Goal: Task Accomplishment & Management: Use online tool/utility

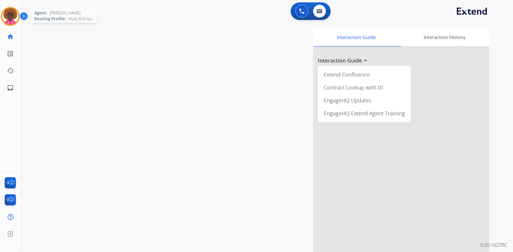
click at [15, 15] on img at bounding box center [10, 16] width 16 height 16
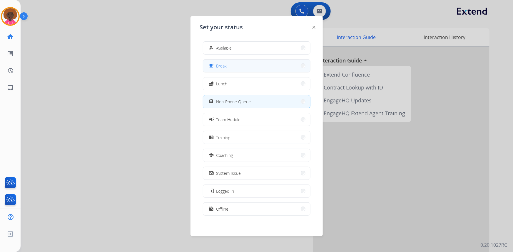
click at [247, 61] on button "free_breakfast Break" at bounding box center [256, 66] width 107 height 13
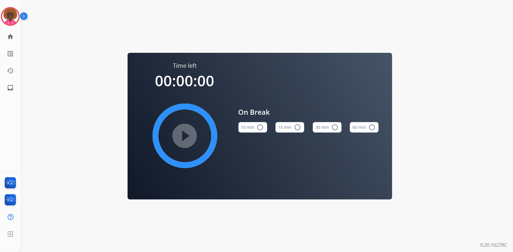
click at [296, 124] on button "15 min radio_button_unchecked" at bounding box center [289, 127] width 29 height 11
click at [188, 134] on mat-icon "play_circle_filled" at bounding box center [184, 135] width 7 height 7
click at [5, 145] on div "[PERSON_NAME] Break Edit Avatar Agent: [PERSON_NAME] Profile: Multi Skill ALL h…" at bounding box center [10, 126] width 21 height 252
click at [17, 18] on img at bounding box center [10, 16] width 16 height 16
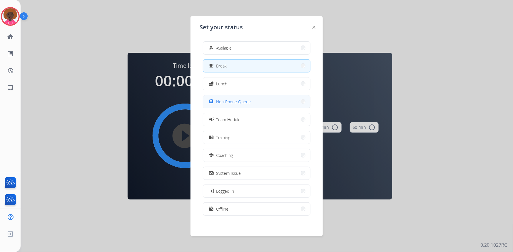
click at [259, 97] on button "assignment Non-Phone Queue" at bounding box center [256, 101] width 107 height 13
